Goal: Task Accomplishment & Management: Use online tool/utility

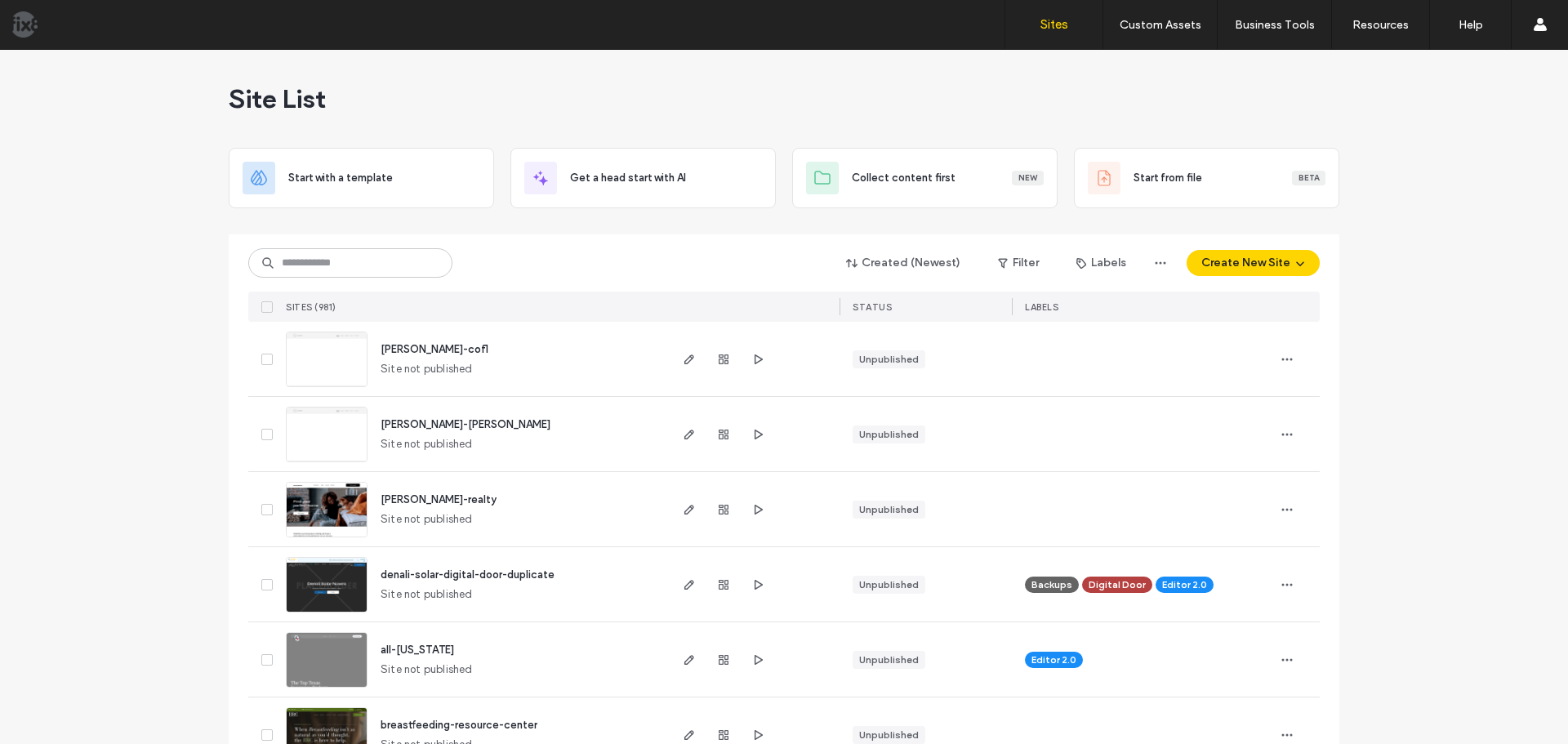
scroll to position [2043, 0]
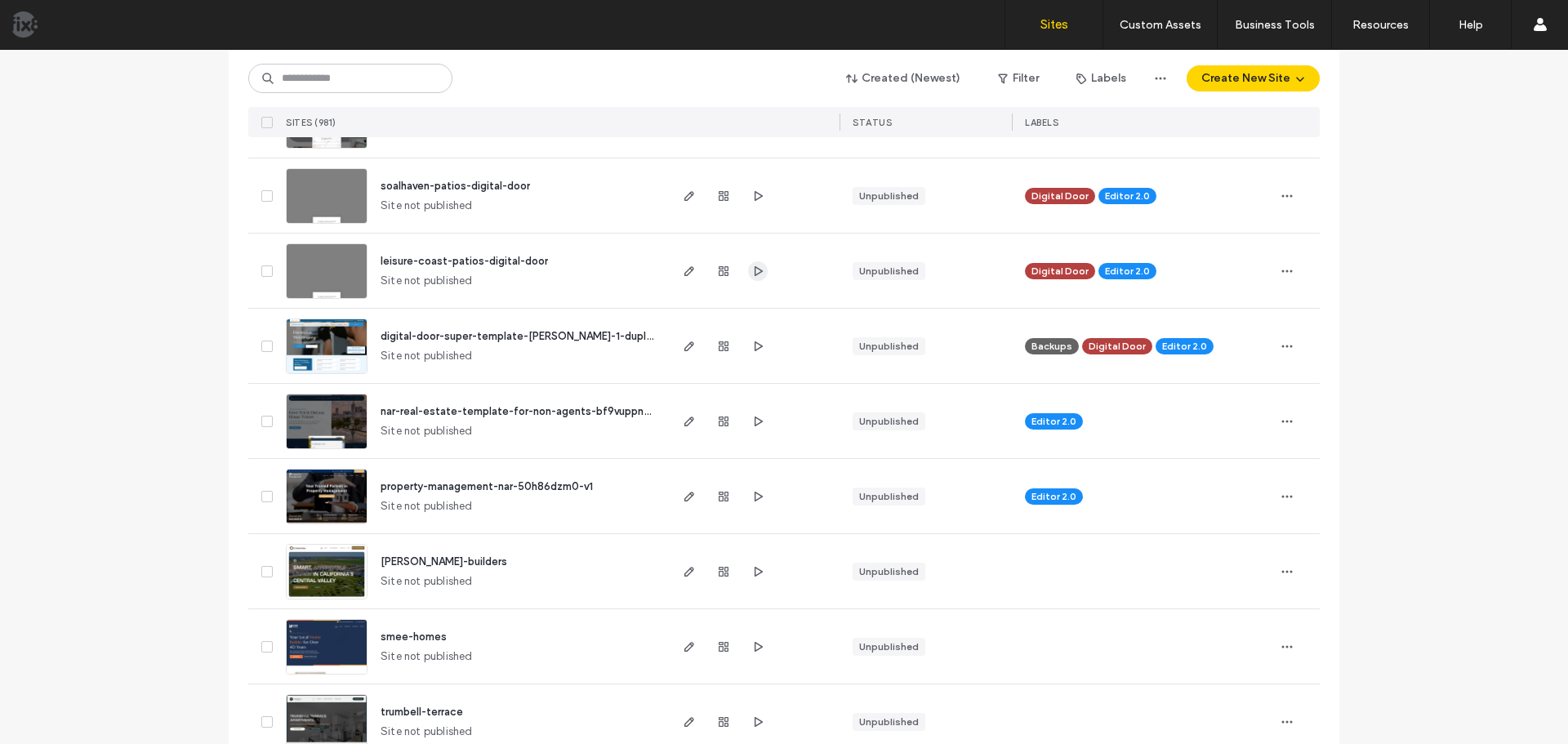
click at [751, 269] on icon "button" at bounding box center [757, 271] width 13 height 13
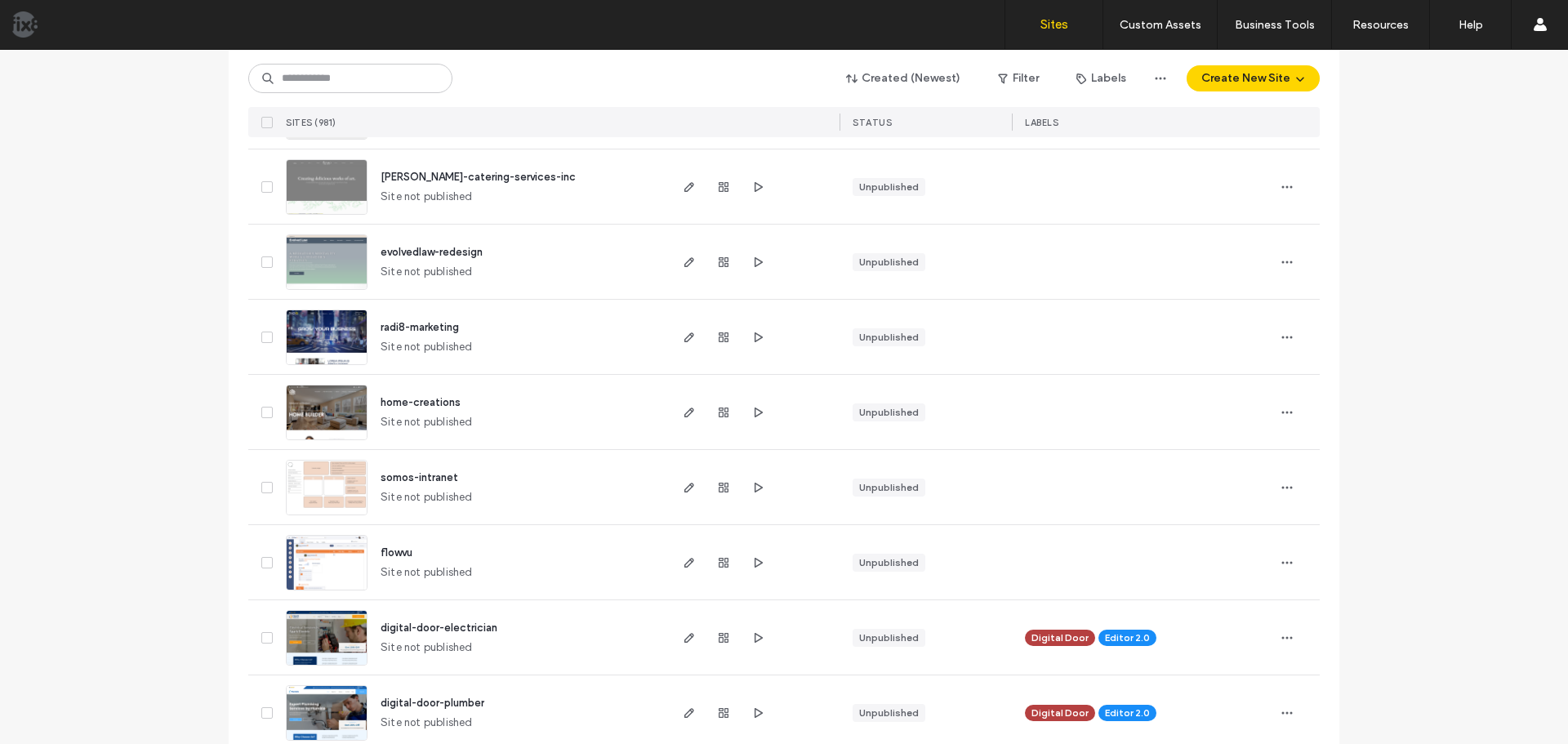
scroll to position [2696, 0]
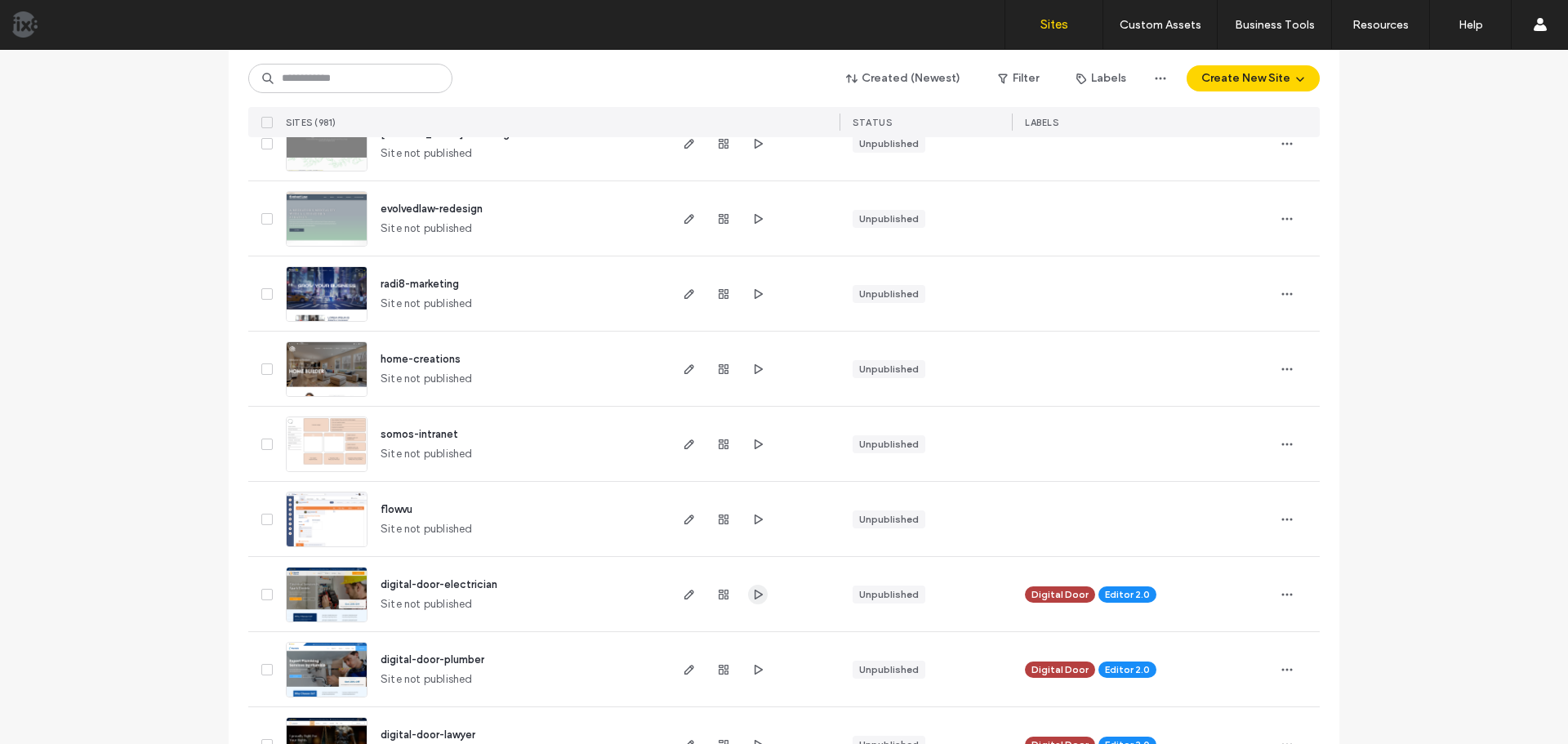
click at [755, 590] on use "button" at bounding box center [759, 594] width 9 height 10
click at [329, 595] on img at bounding box center [326, 623] width 80 height 111
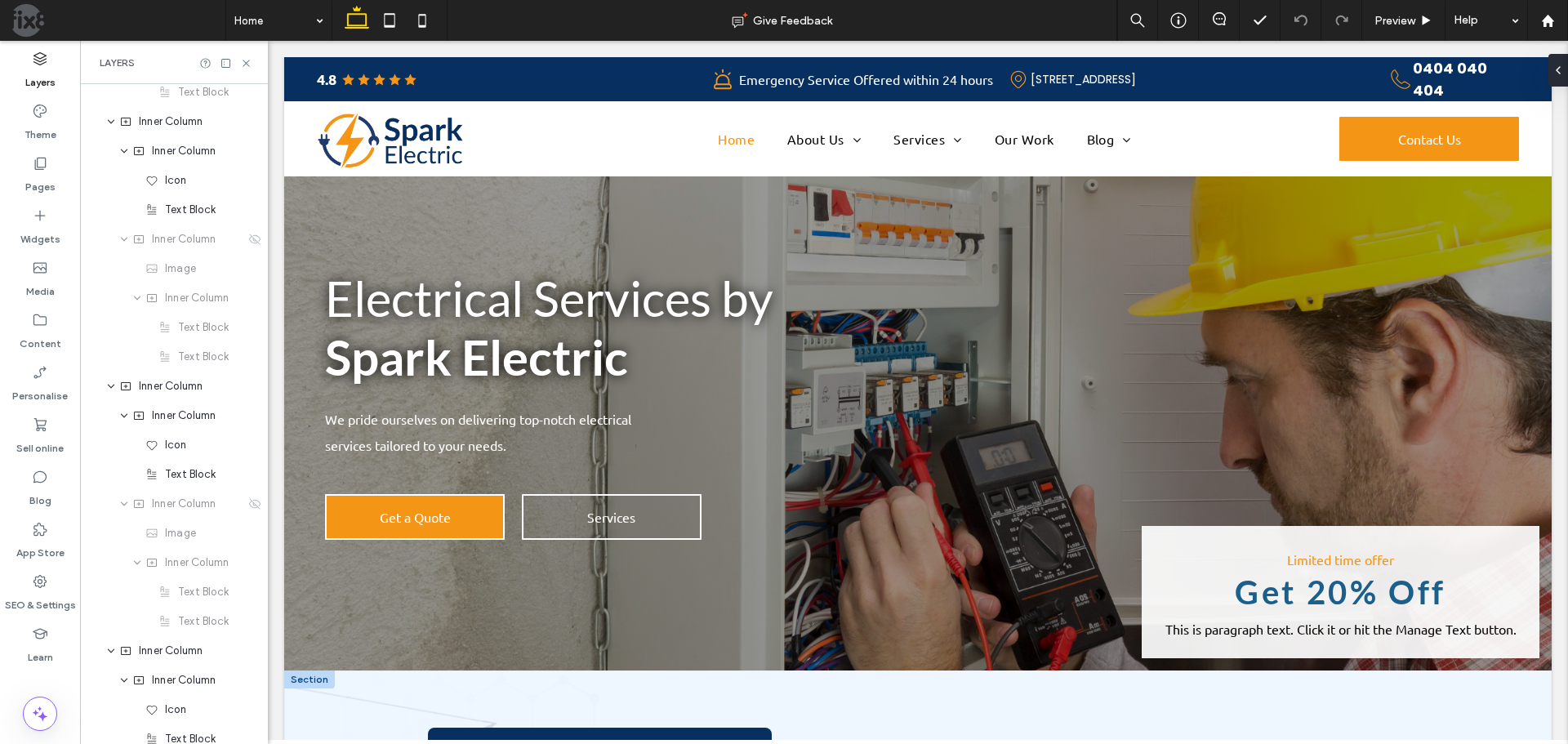
scroll to position [164, 0]
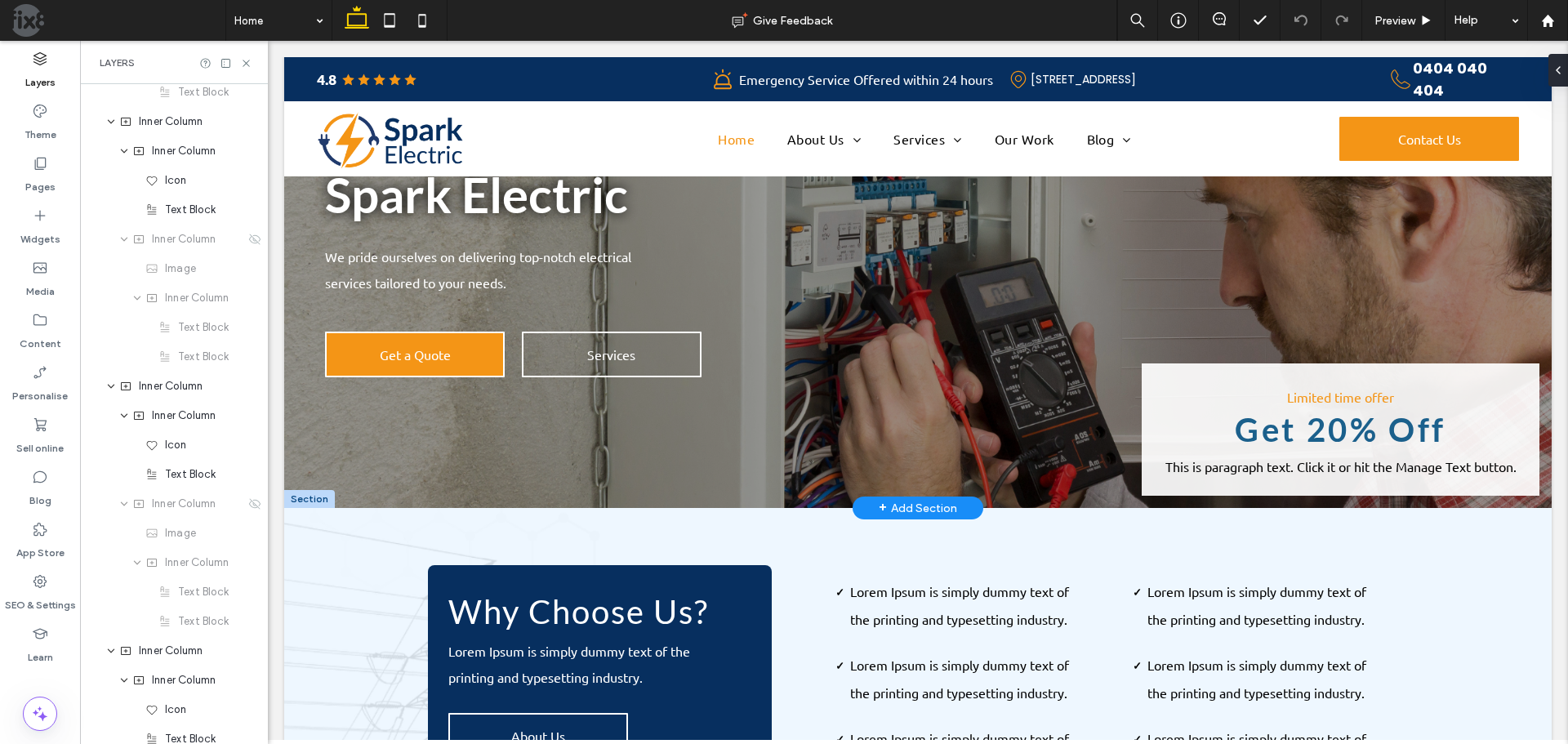
click at [920, 505] on div "+ Add Section" at bounding box center [918, 508] width 78 height 21
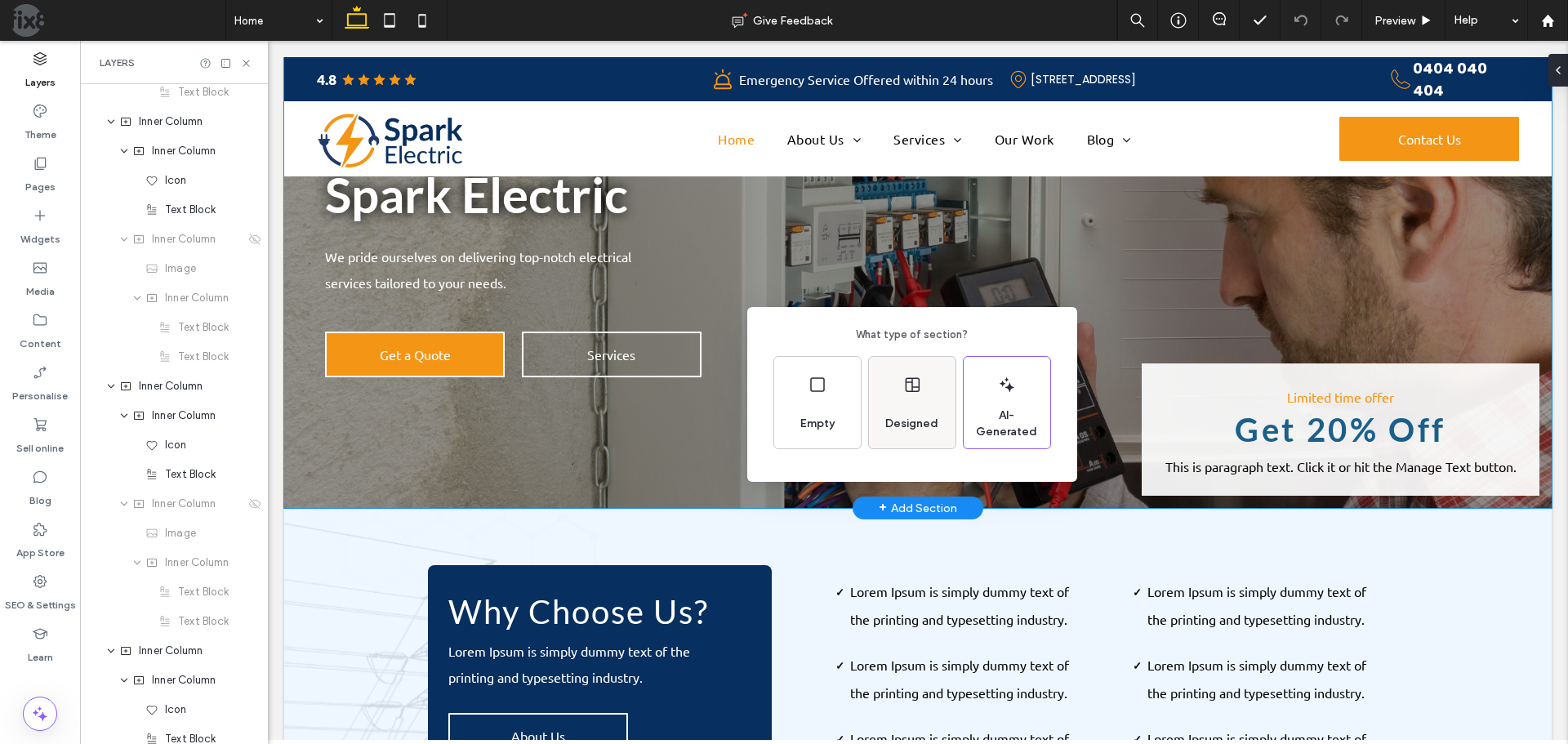
click at [903, 401] on div "Designed" at bounding box center [912, 402] width 87 height 91
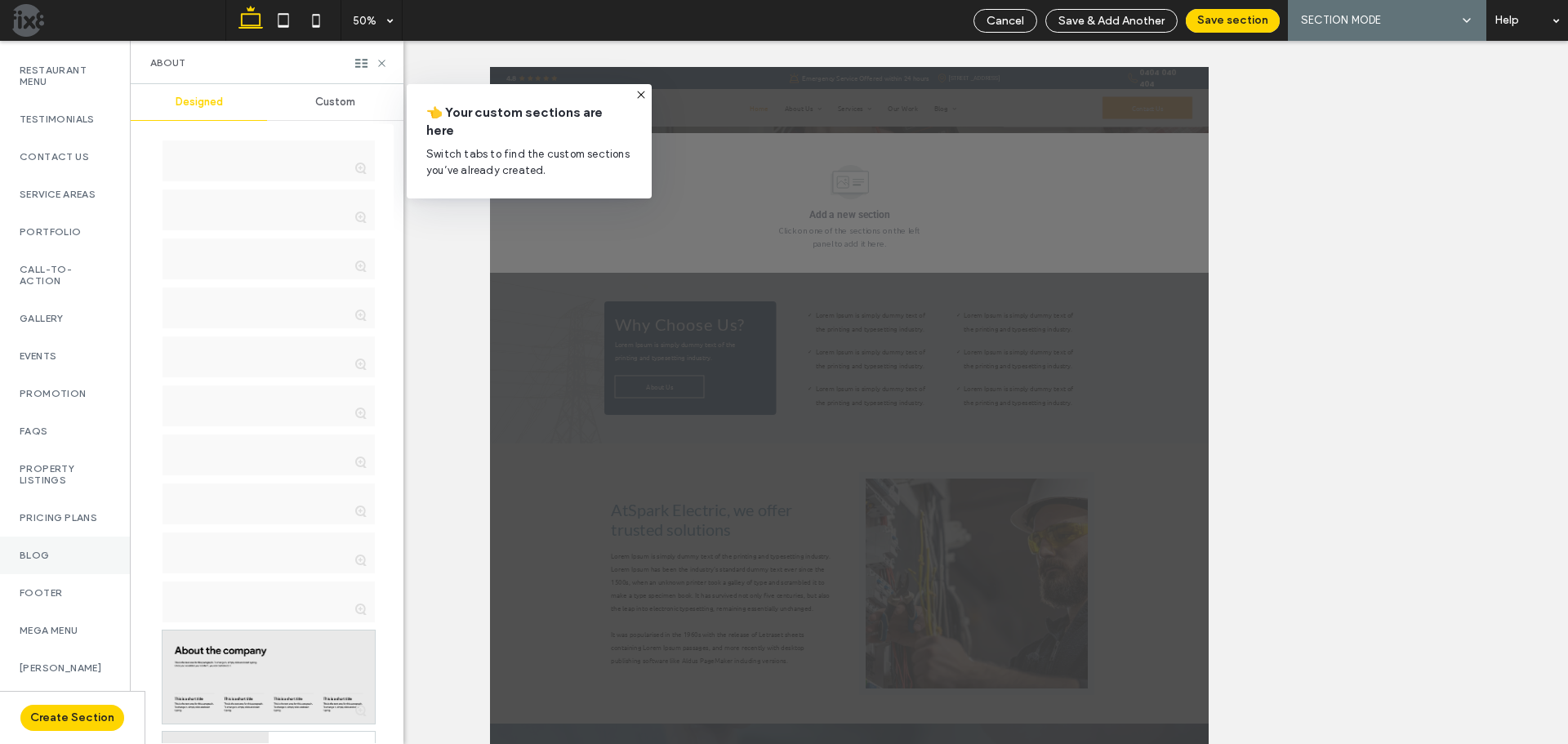
scroll to position [592, 0]
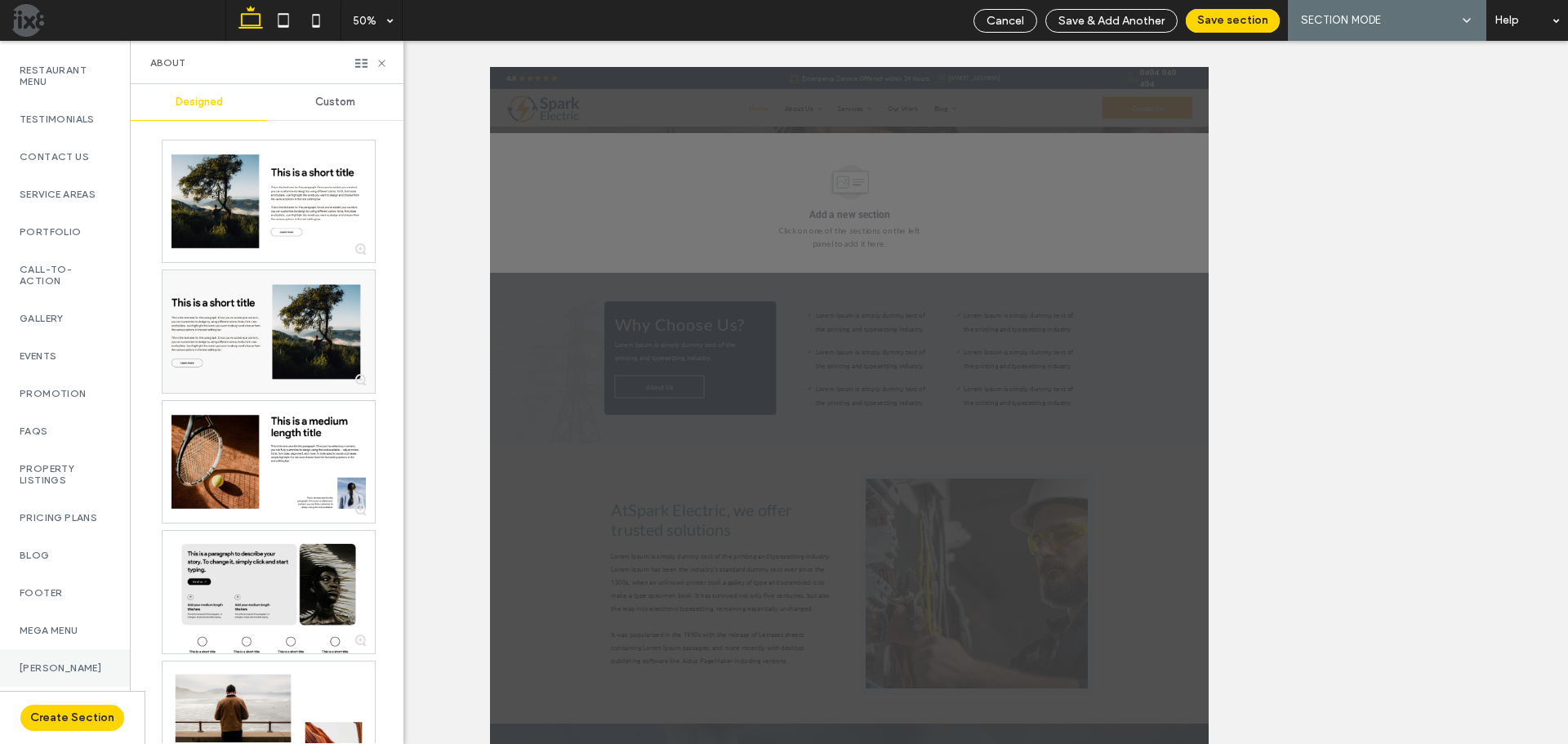
click at [70, 664] on label "[PERSON_NAME]" at bounding box center [65, 667] width 90 height 11
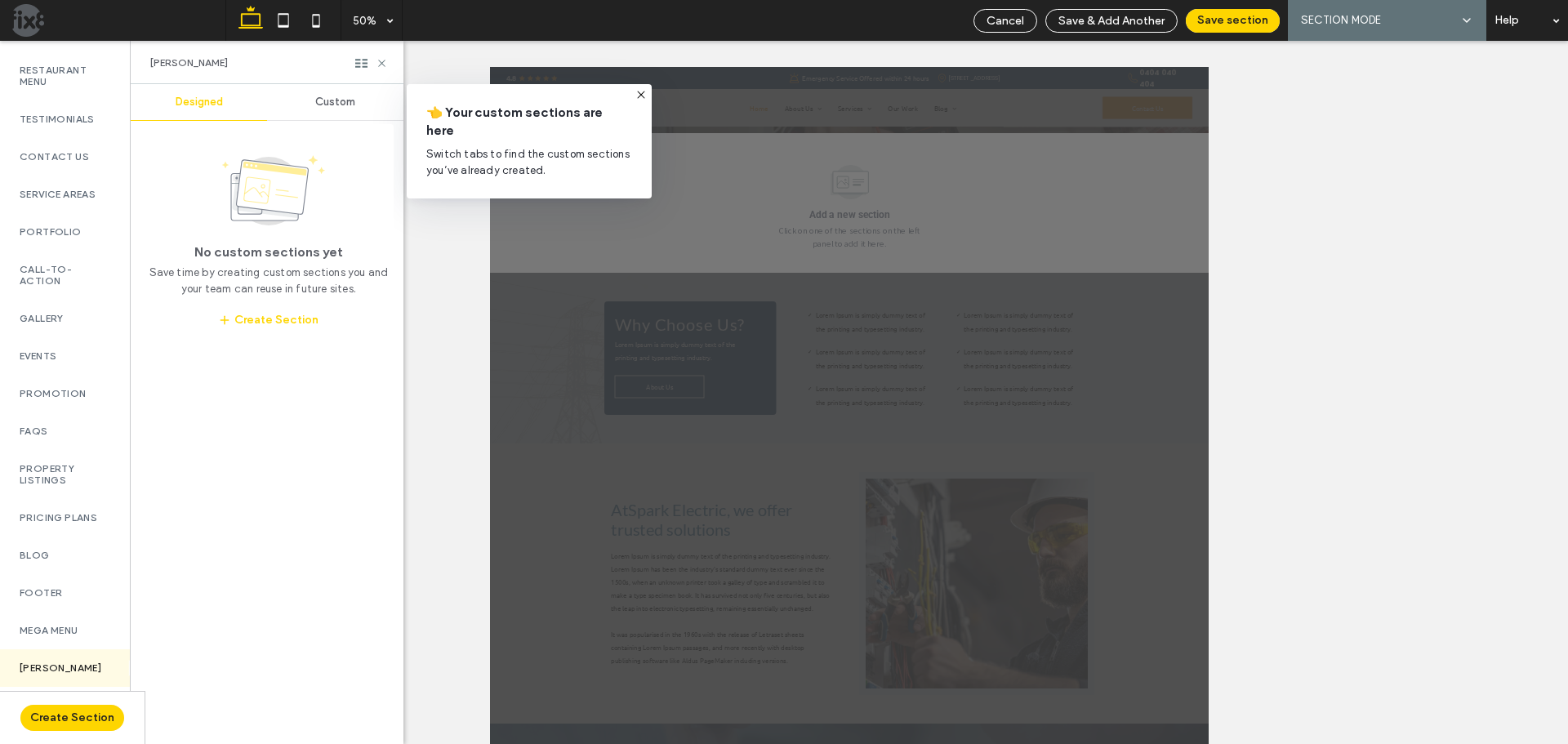
click at [321, 107] on div "Custom" at bounding box center [335, 102] width 136 height 36
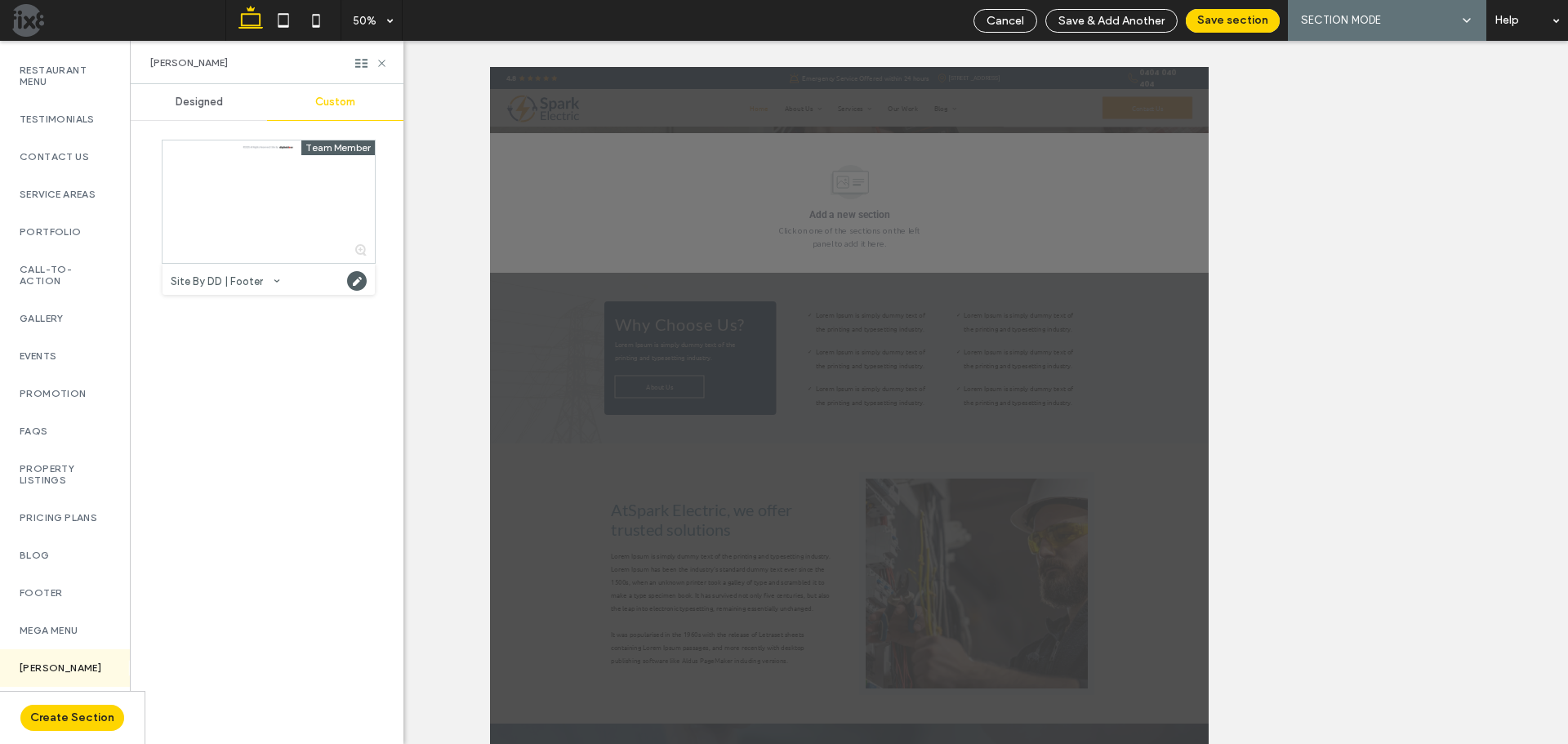
click at [233, 98] on div "Designed" at bounding box center [198, 102] width 136 height 36
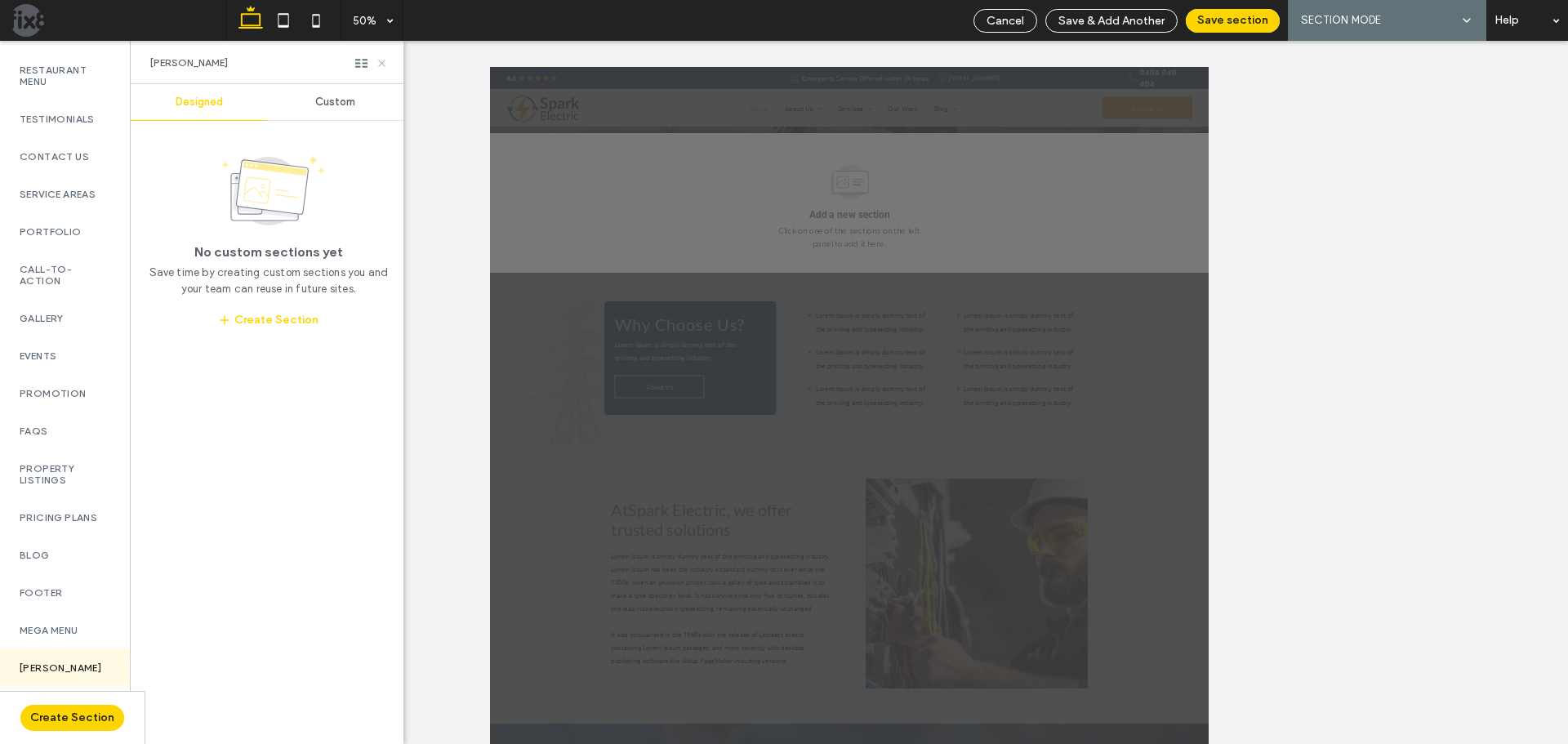
click at [385, 66] on use at bounding box center [382, 63] width 7 height 7
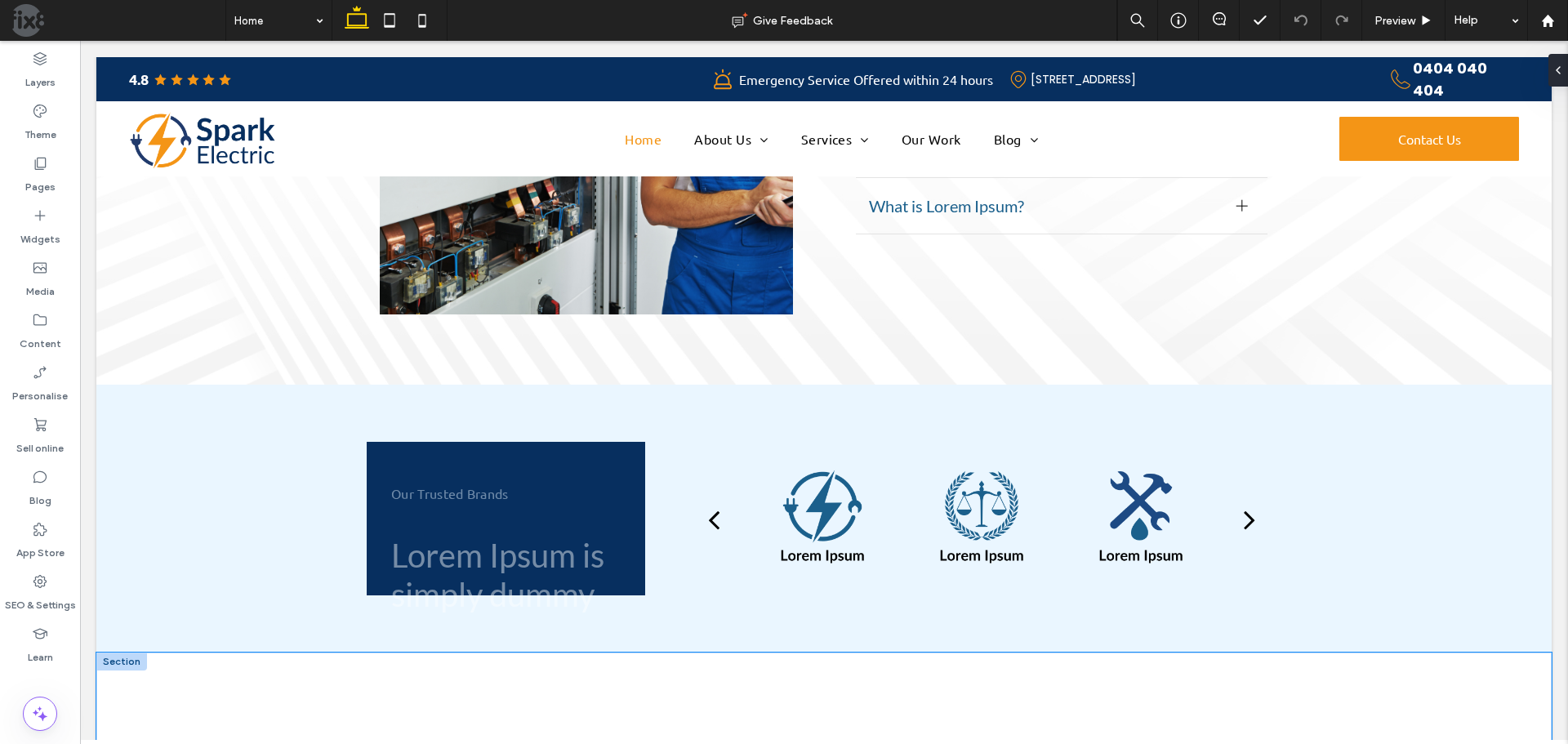
scroll to position [5057, 0]
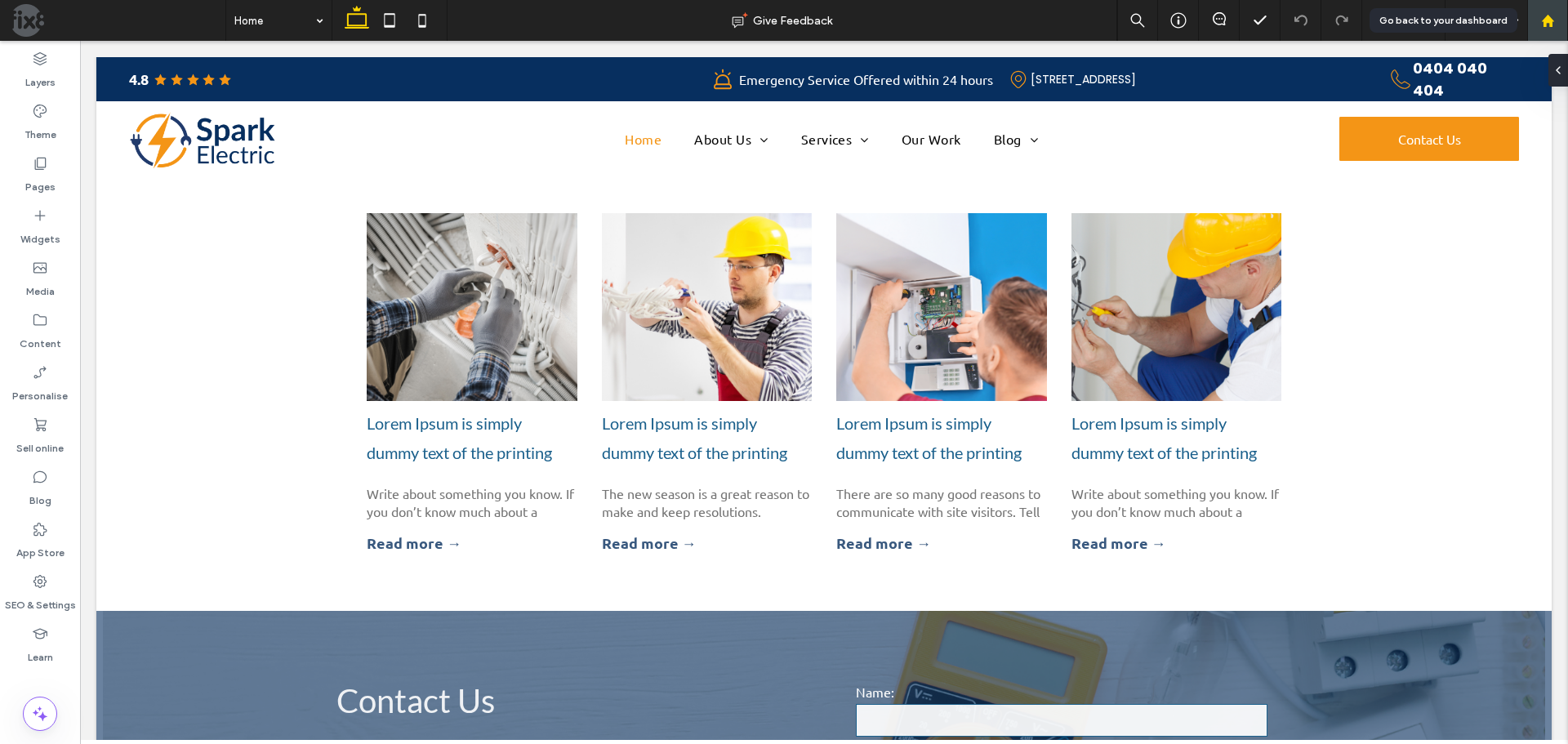
click at [1554, 23] on icon at bounding box center [1548, 20] width 14 height 14
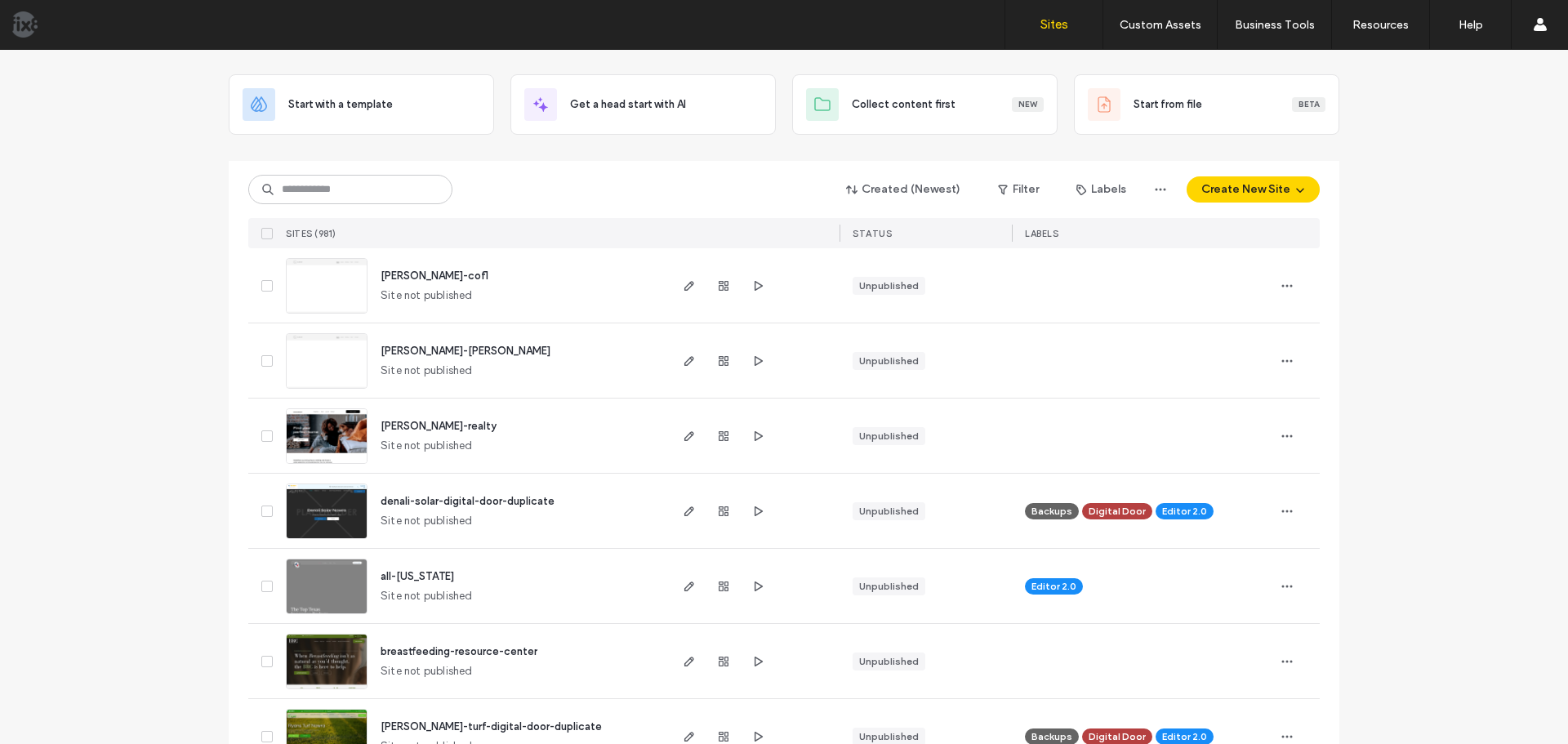
scroll to position [82, 0]
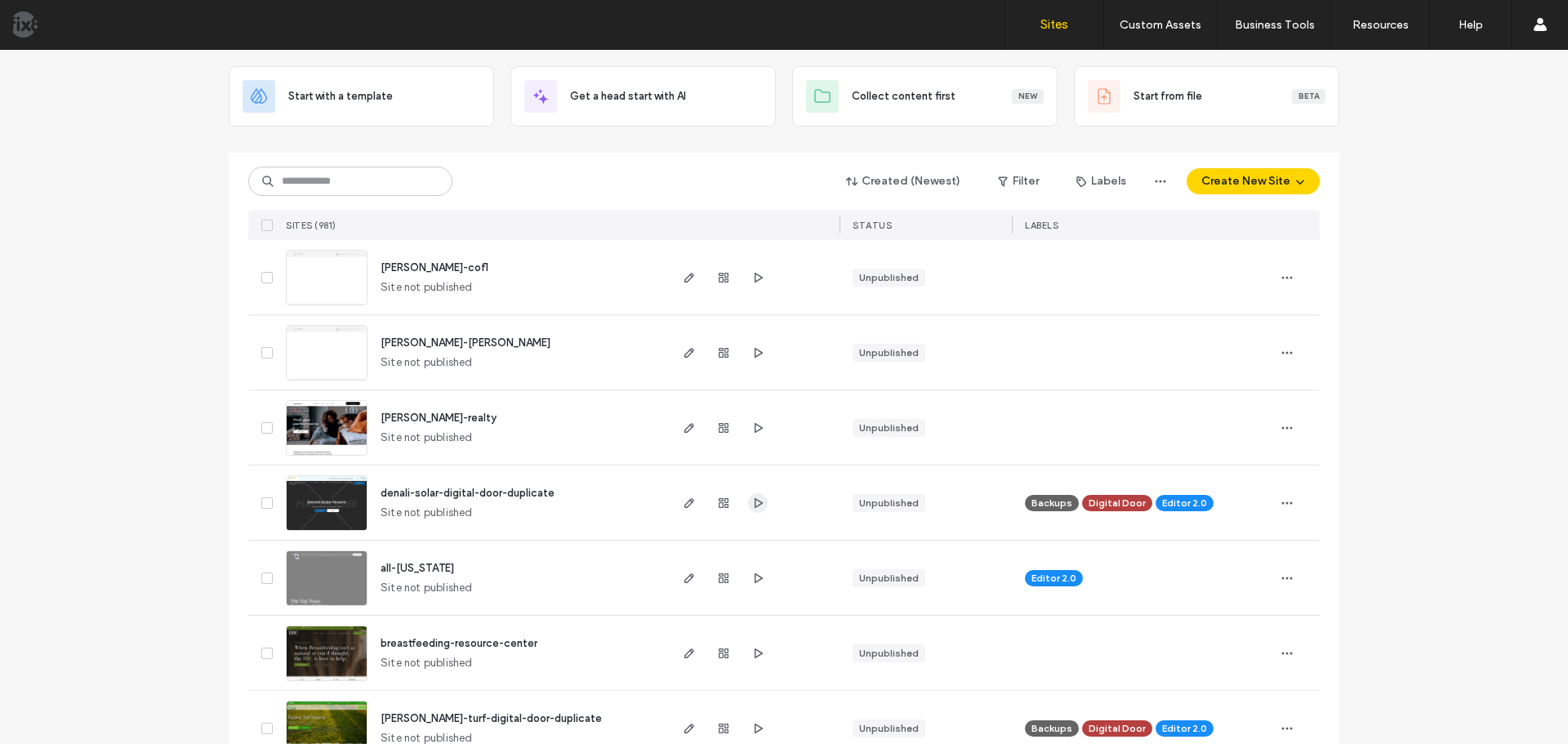
click at [755, 505] on use "button" at bounding box center [759, 503] width 9 height 10
